Goal: Check status: Check status

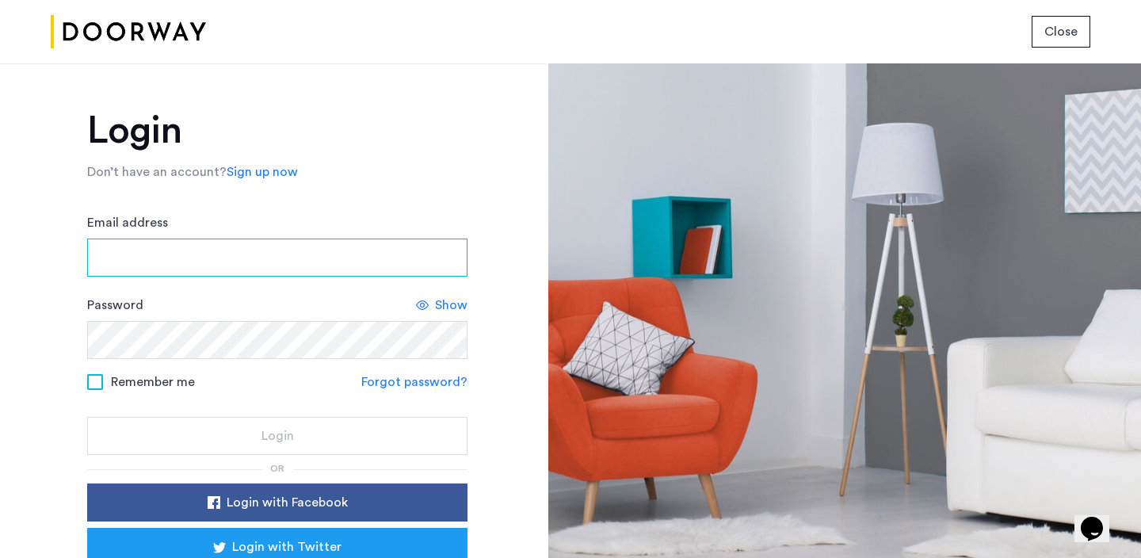
click at [181, 274] on input "Email address" at bounding box center [277, 257] width 380 height 38
type input "**********"
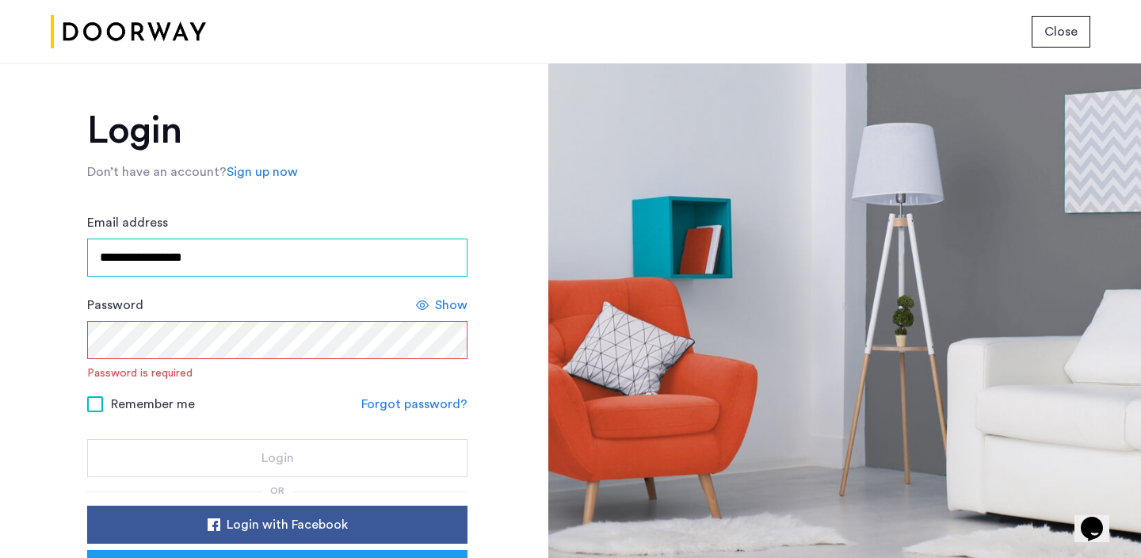
type input "**********"
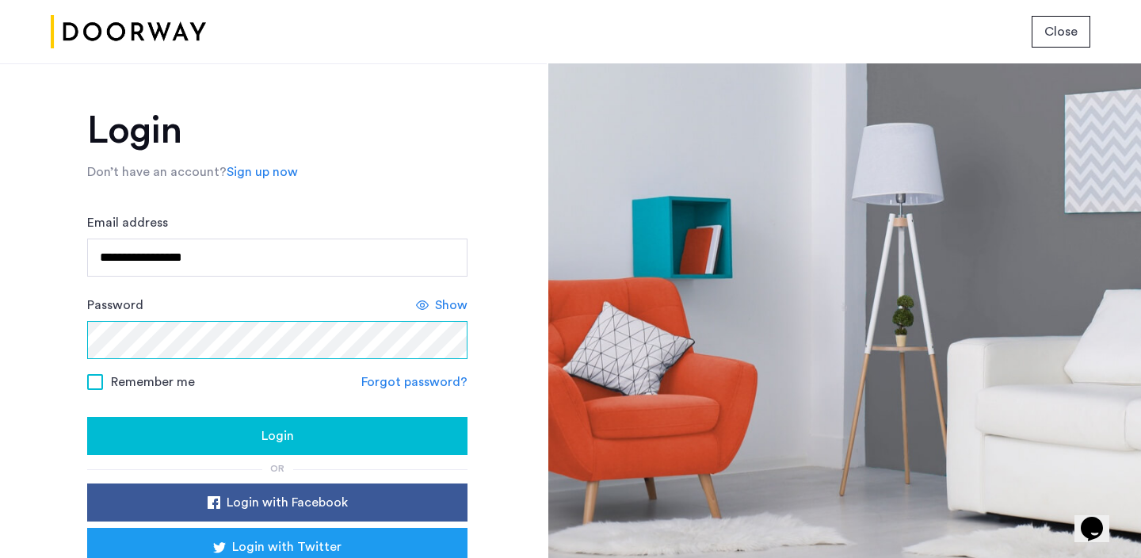
click at [87, 417] on button "Login" at bounding box center [277, 436] width 380 height 38
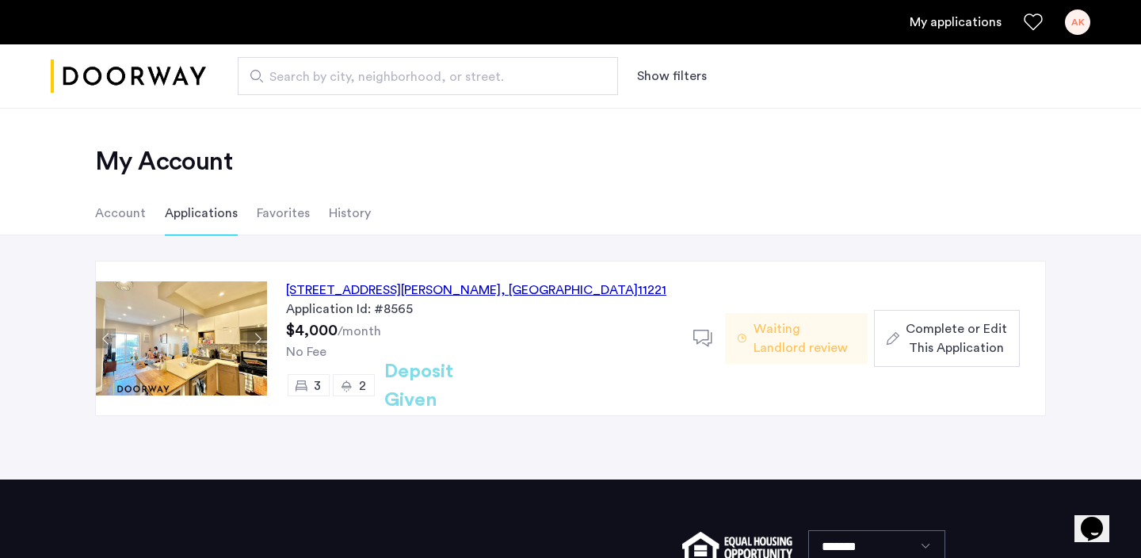
click at [777, 356] on span "Waiting Landlord review" at bounding box center [803, 338] width 101 height 38
click at [257, 340] on button "Next apartment" at bounding box center [257, 339] width 20 height 20
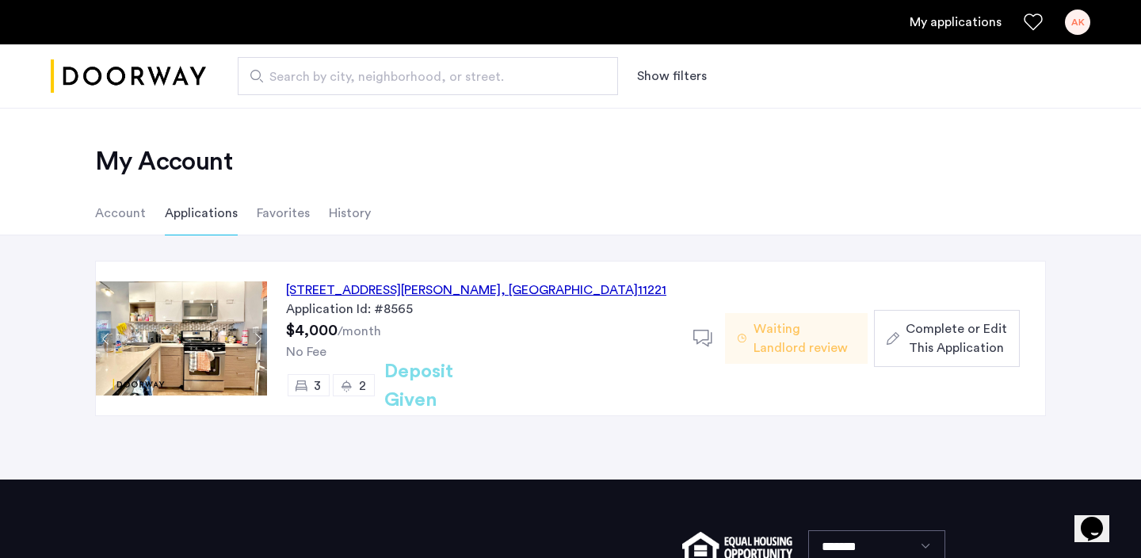
click at [257, 340] on button "Next apartment" at bounding box center [257, 339] width 20 height 20
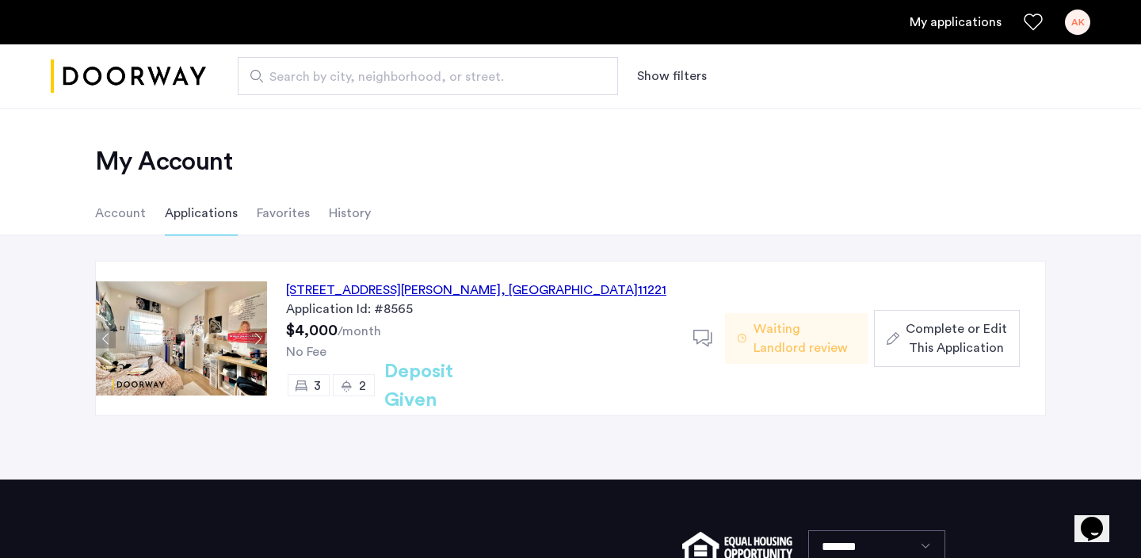
click at [257, 340] on button "Next apartment" at bounding box center [257, 339] width 20 height 20
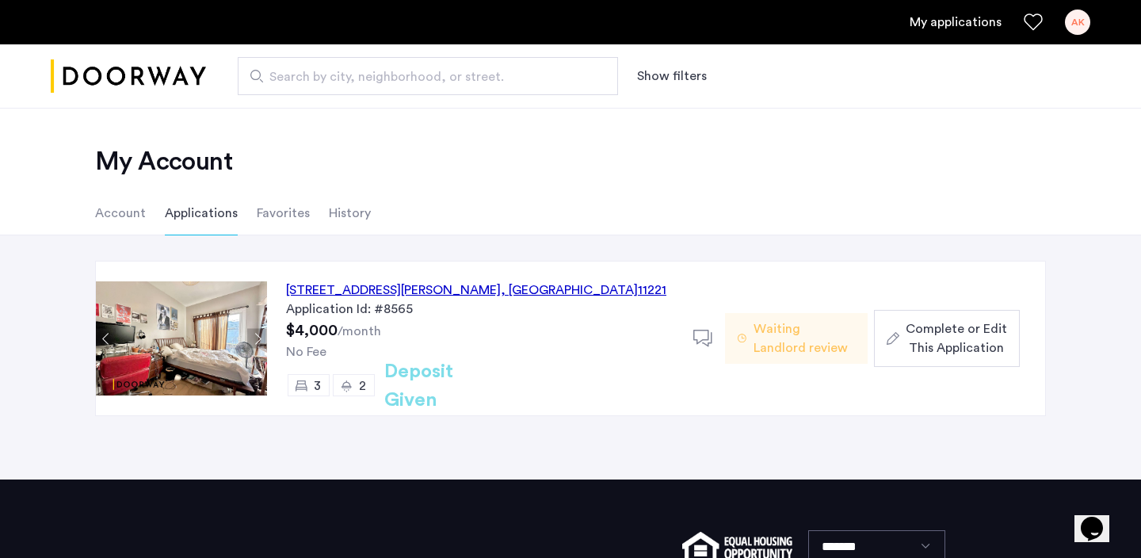
click at [351, 284] on div "591 Hart Street, Unit 3, Brooklyn , NY 11221" at bounding box center [476, 289] width 380 height 19
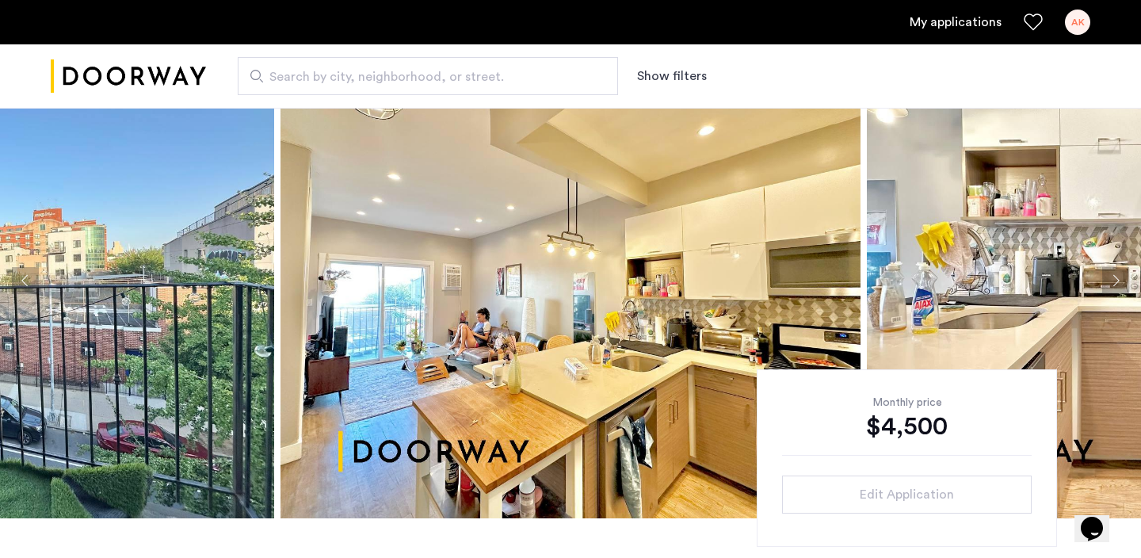
scroll to position [63, 0]
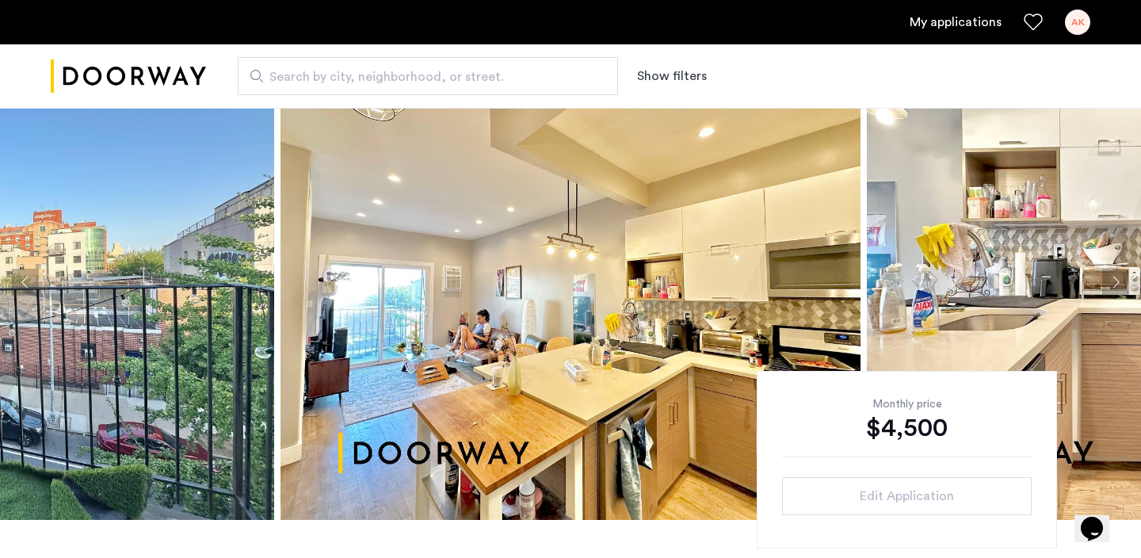
click at [1121, 283] on button "Next apartment" at bounding box center [1115, 282] width 27 height 27
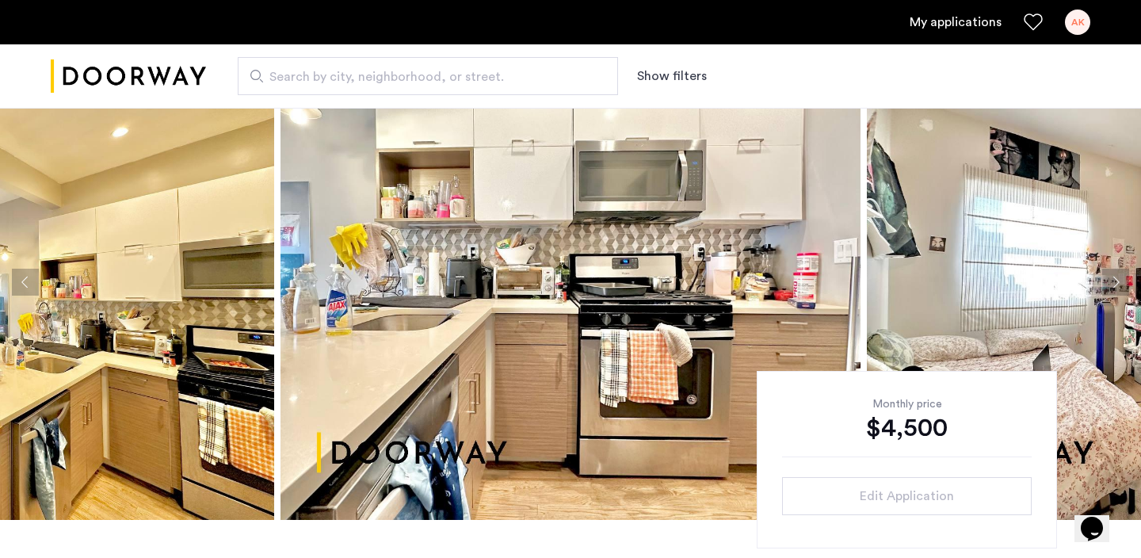
click at [1110, 278] on button "Next apartment" at bounding box center [1115, 282] width 27 height 27
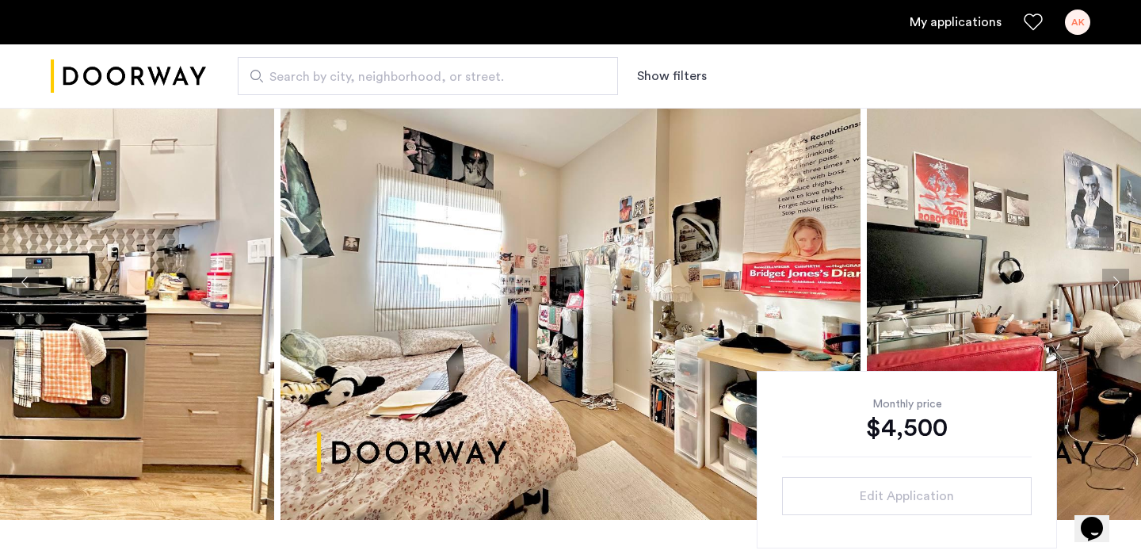
click at [1110, 278] on button "Next apartment" at bounding box center [1115, 282] width 27 height 27
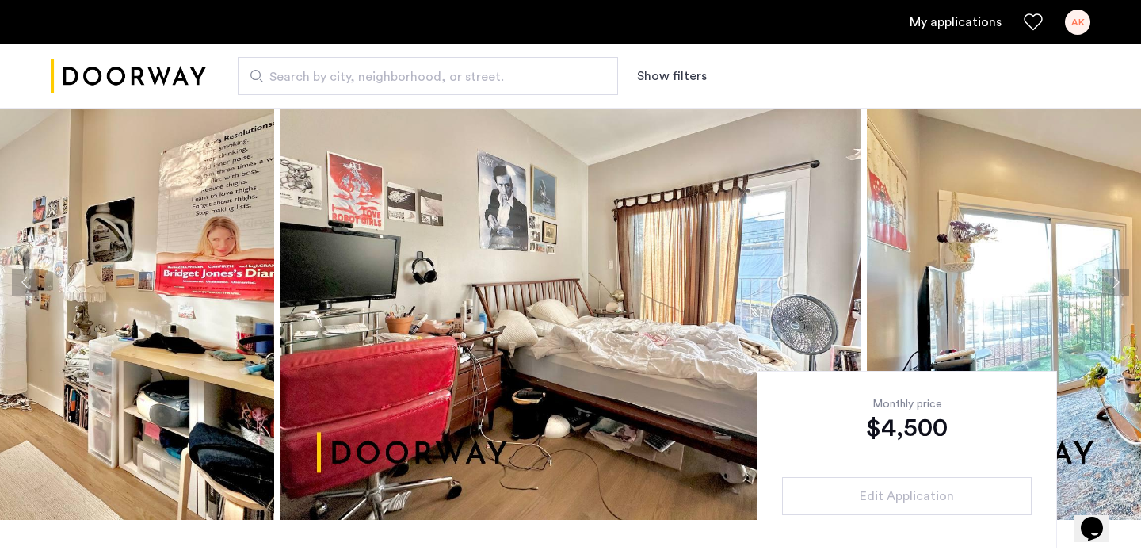
click at [13, 283] on button "Previous apartment" at bounding box center [25, 282] width 27 height 27
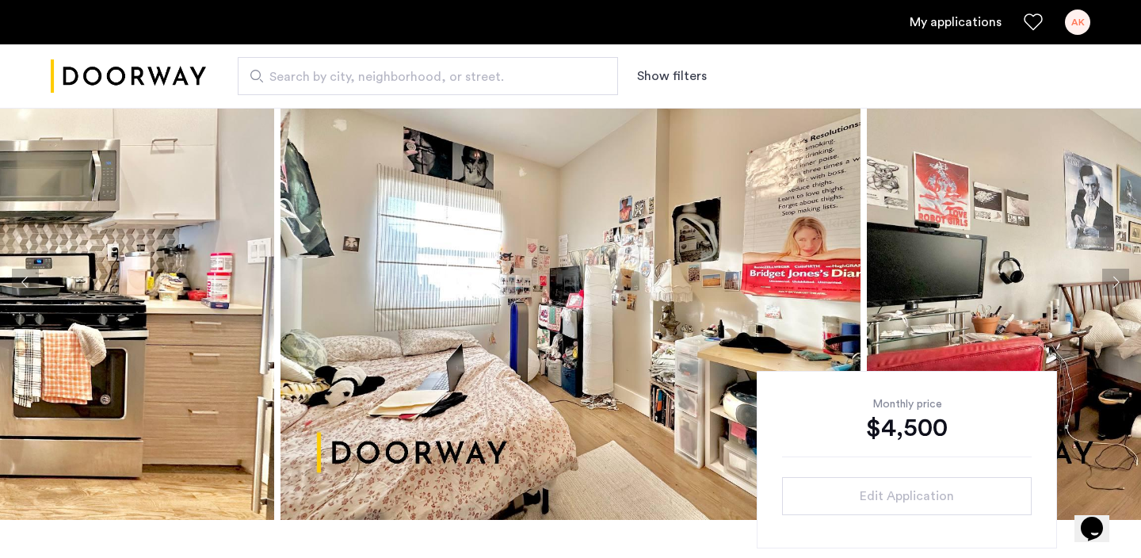
click at [1118, 277] on button "Next apartment" at bounding box center [1115, 282] width 27 height 27
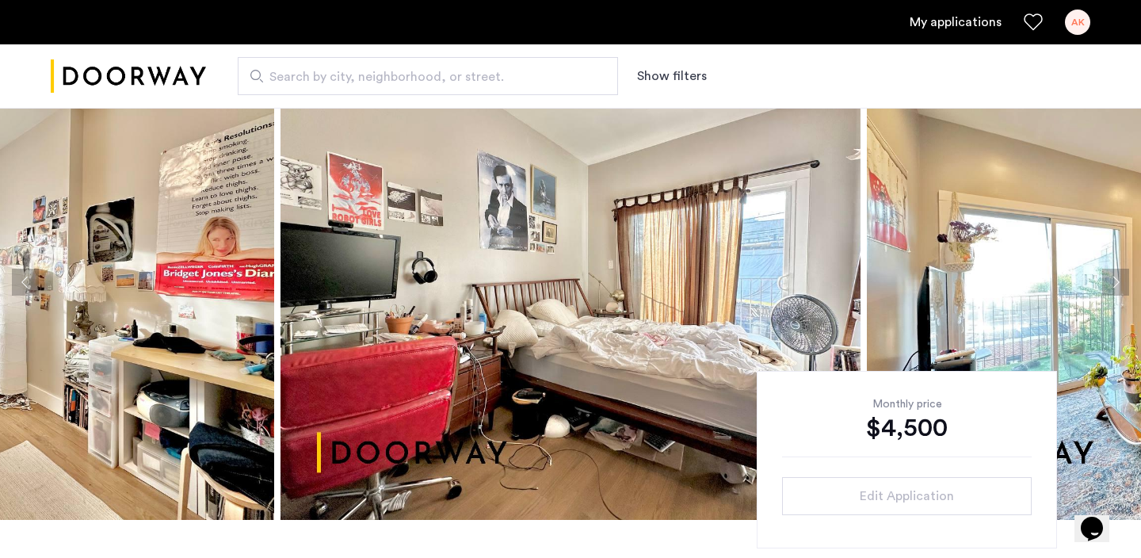
click at [1120, 280] on button "Next apartment" at bounding box center [1115, 282] width 27 height 27
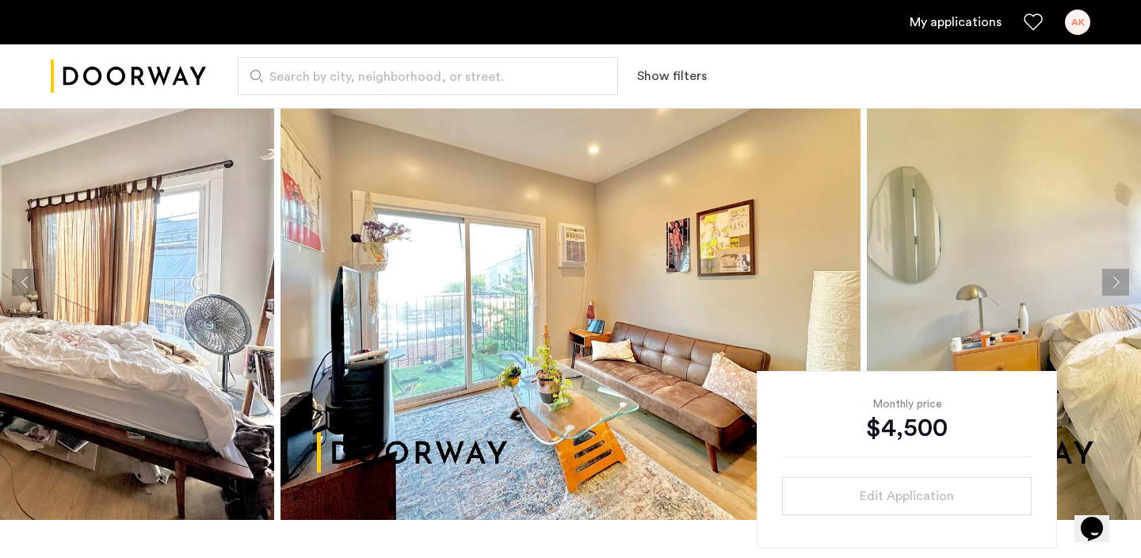
click at [1120, 280] on button "Next apartment" at bounding box center [1115, 282] width 27 height 27
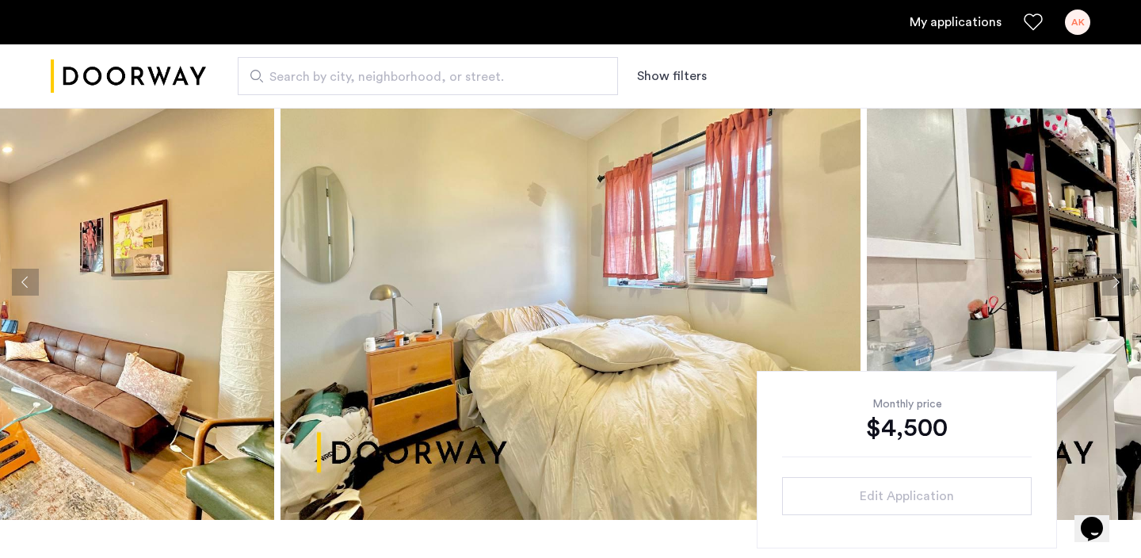
click at [1122, 280] on button "Next apartment" at bounding box center [1115, 282] width 27 height 27
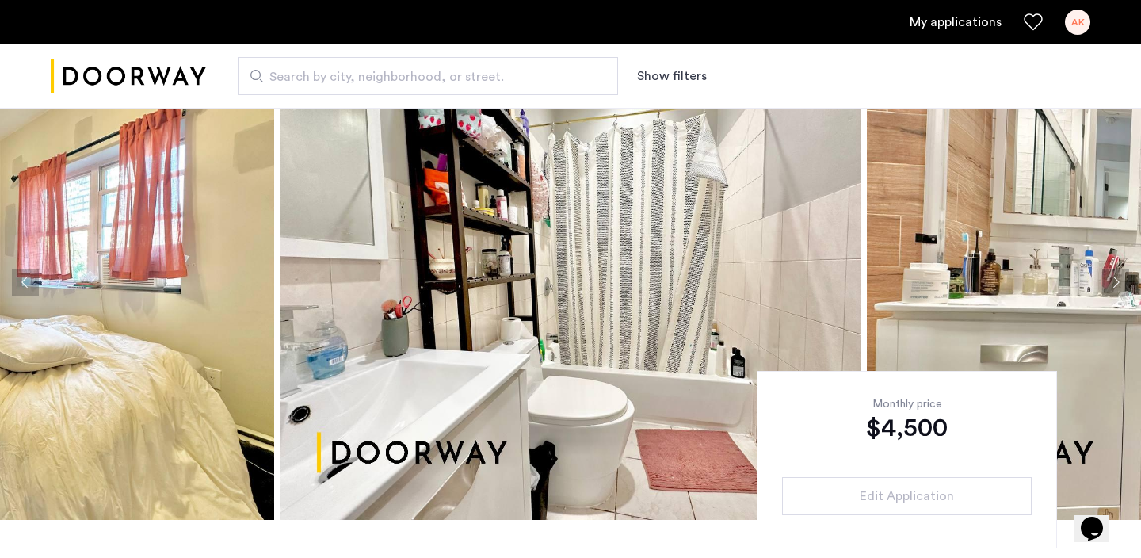
click at [1122, 282] on button "Next apartment" at bounding box center [1115, 282] width 27 height 27
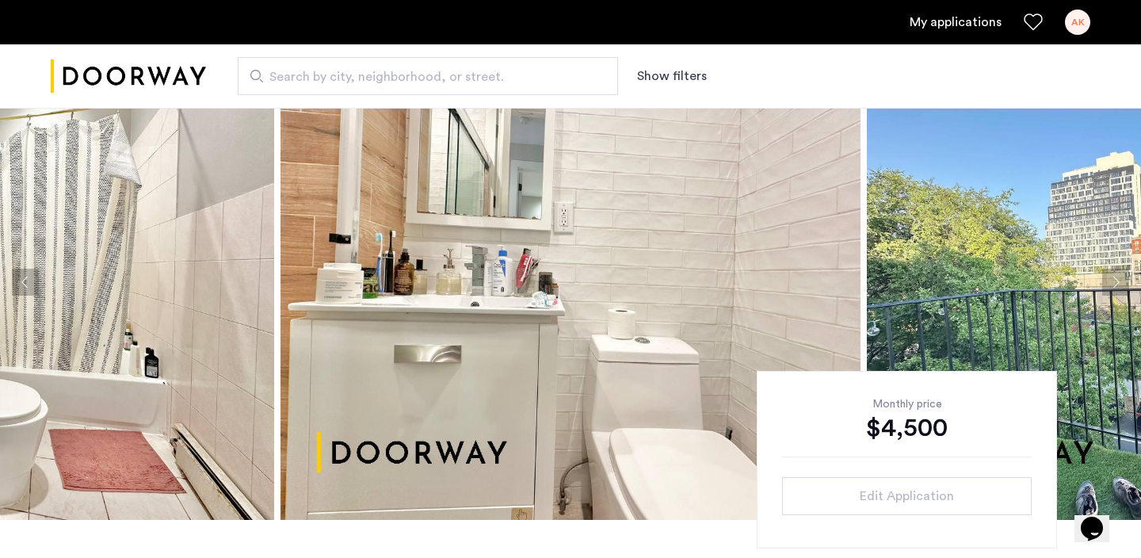
click at [1122, 282] on button "Next apartment" at bounding box center [1115, 282] width 27 height 27
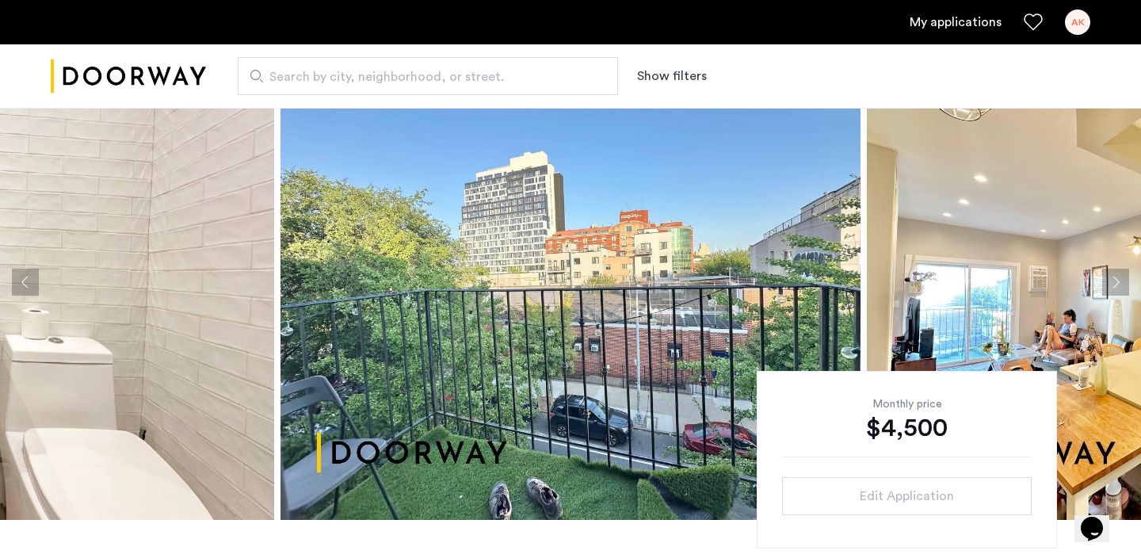
click at [1118, 297] on img at bounding box center [1157, 281] width 580 height 475
click at [1099, 281] on img at bounding box center [1157, 281] width 580 height 475
click at [1105, 284] on button "Next apartment" at bounding box center [1115, 282] width 27 height 27
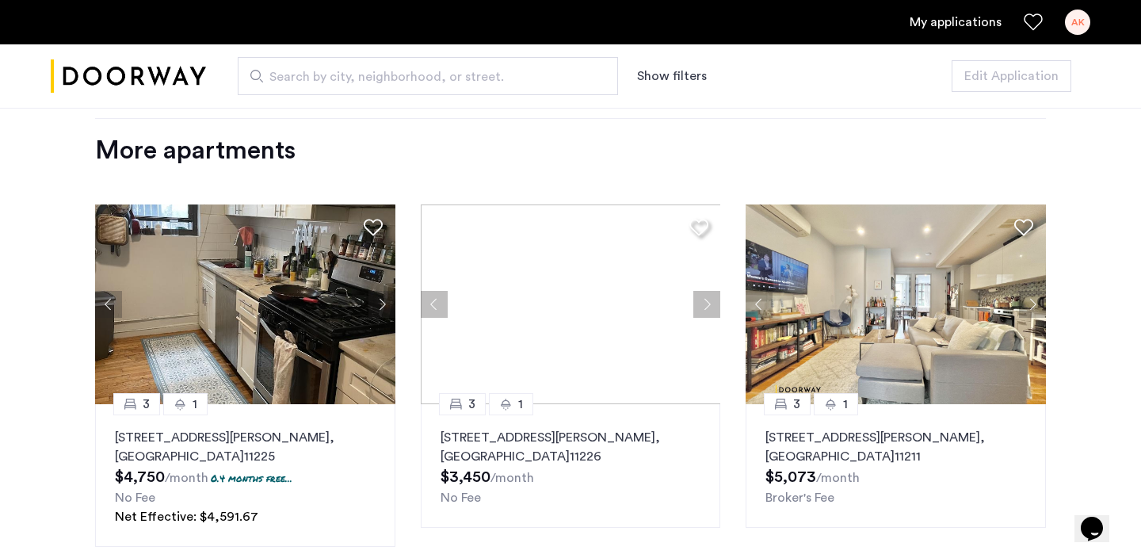
scroll to position [1709, 0]
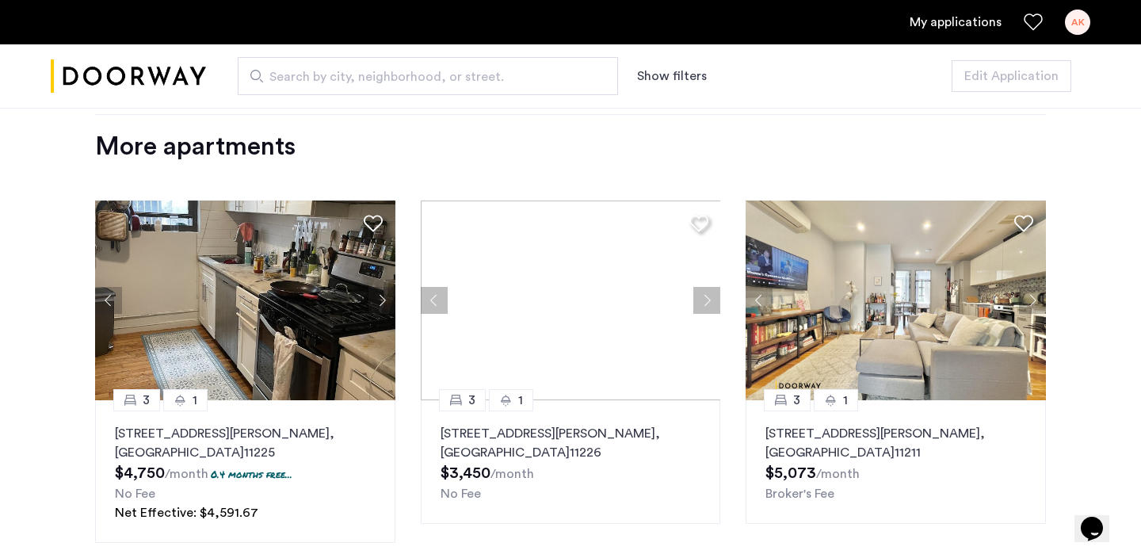
click at [702, 299] on button "Next apartment" at bounding box center [706, 300] width 27 height 27
click at [432, 302] on button "Previous apartment" at bounding box center [434, 300] width 27 height 27
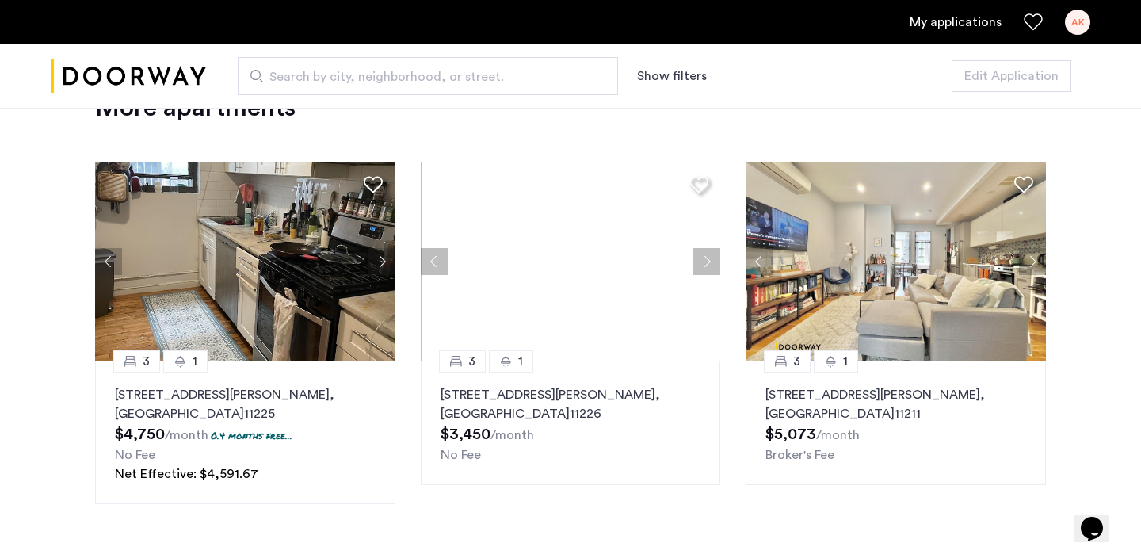
scroll to position [1749, 0]
click at [379, 262] on button "Next apartment" at bounding box center [381, 260] width 27 height 27
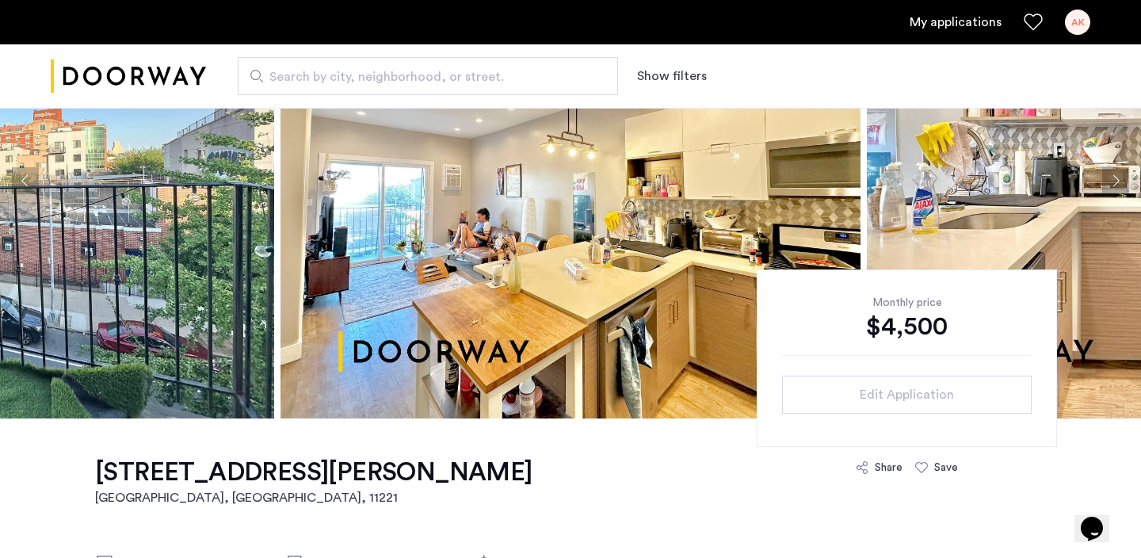
scroll to position [61, 0]
